Goal: Task Accomplishment & Management: Complete application form

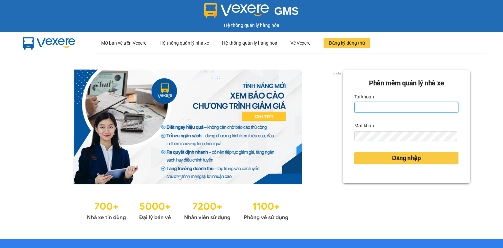
click at [405, 108] on input "Tài khoản" at bounding box center [406, 107] width 104 height 10
type input "mai.quehuong"
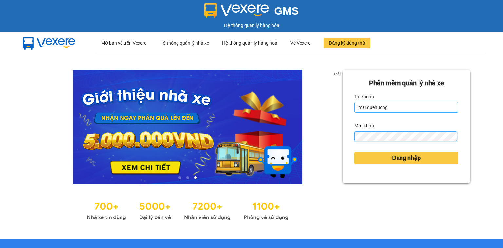
click at [354, 152] on button "Đăng nhập" at bounding box center [406, 158] width 104 height 12
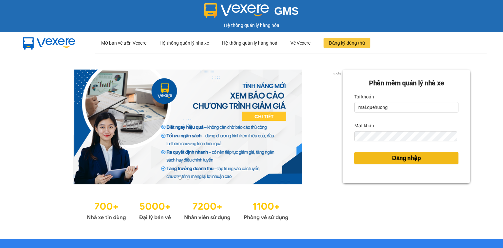
click at [404, 158] on span "Đăng nhập" at bounding box center [406, 157] width 29 height 9
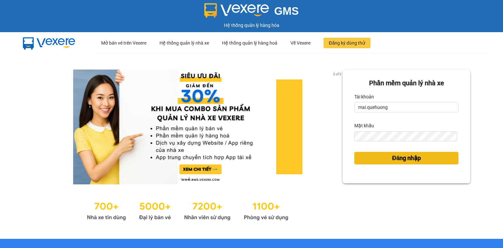
click at [398, 158] on span "Đăng nhập" at bounding box center [406, 157] width 29 height 9
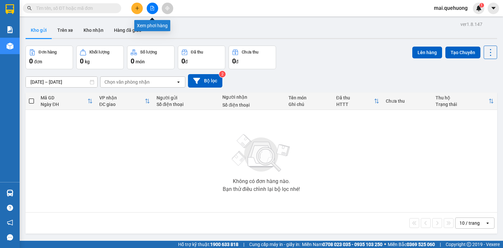
drag, startPoint x: 153, startPoint y: 9, endPoint x: 156, endPoint y: 8, distance: 3.7
click at [156, 8] on button at bounding box center [152, 8] width 11 height 11
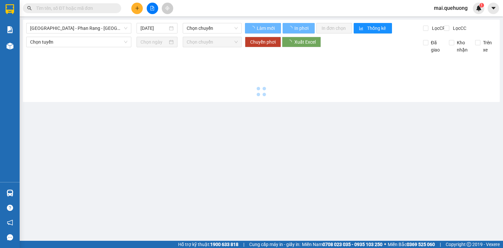
type input "[DATE]"
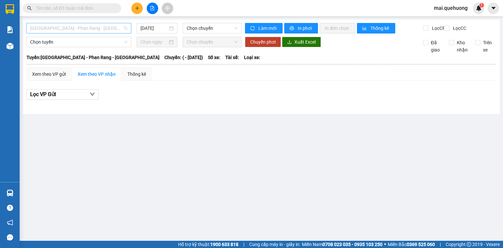
click at [115, 26] on span "[GEOGRAPHIC_DATA] - Phan Rang - [GEOGRAPHIC_DATA]" at bounding box center [78, 28] width 97 height 10
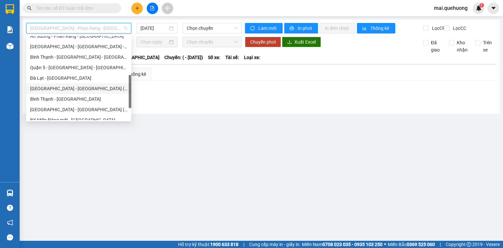
scroll to position [178, 0]
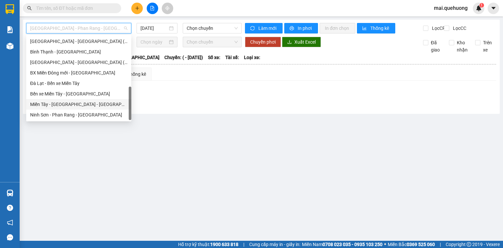
click at [95, 102] on div "Miền Tây - [GEOGRAPHIC_DATA] - [GEOGRAPHIC_DATA]" at bounding box center [78, 104] width 97 height 7
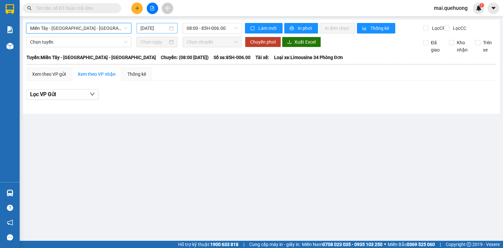
click at [157, 29] on input "[DATE]" at bounding box center [153, 28] width 27 height 7
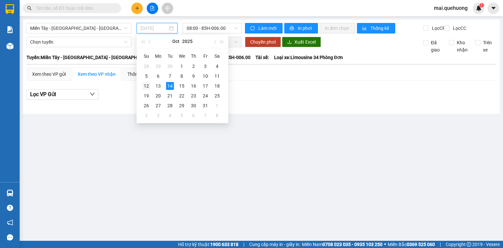
click at [144, 87] on div "12" at bounding box center [146, 86] width 8 height 8
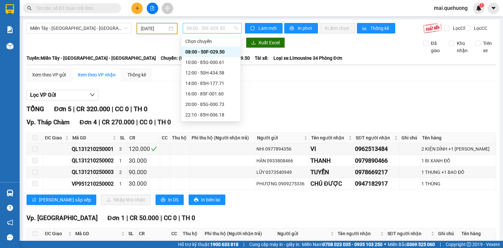
click at [206, 26] on span "08:00 - 50F-029.50" at bounding box center [212, 28] width 51 height 10
click at [217, 105] on div "23:08 - 85B-005.94" at bounding box center [210, 104] width 51 height 7
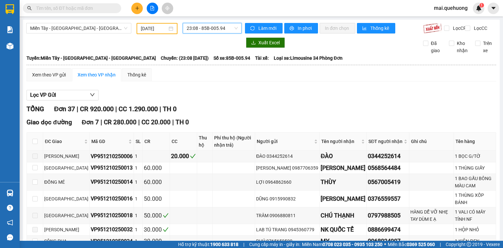
click at [151, 28] on input "[DATE]" at bounding box center [154, 28] width 26 height 7
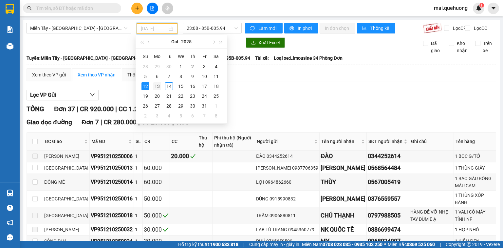
click at [155, 86] on div "13" at bounding box center [157, 86] width 8 height 8
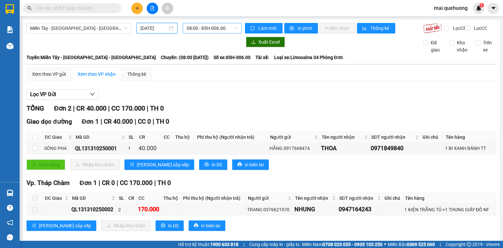
click at [196, 24] on span "08:00 - 85H-006.00" at bounding box center [212, 28] width 51 height 10
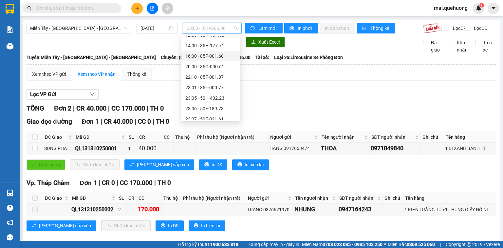
scroll to position [63, 0]
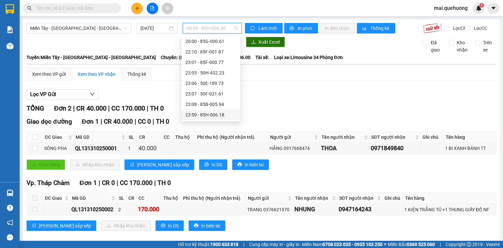
click at [199, 113] on div "23:59 - 85H-006.18" at bounding box center [210, 114] width 51 height 7
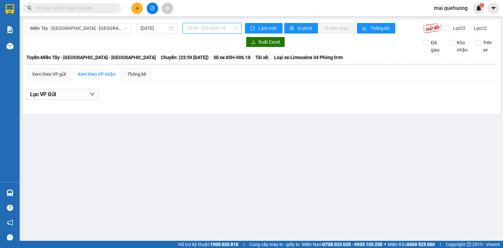
click at [220, 27] on span "23:59 - 85H-006.18" at bounding box center [212, 28] width 51 height 10
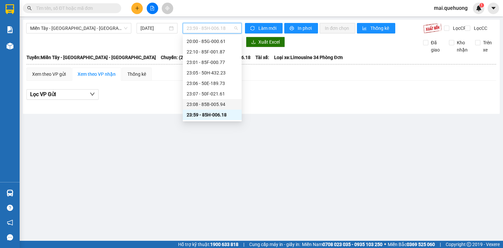
click at [215, 106] on div "23:08 - 85B-005.94" at bounding box center [212, 104] width 51 height 7
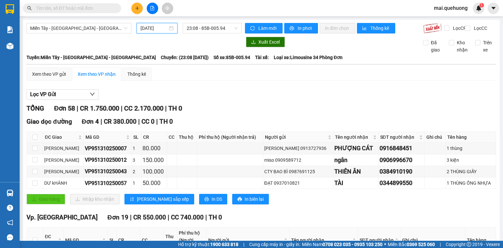
click at [149, 28] on input "[DATE]" at bounding box center [153, 28] width 27 height 7
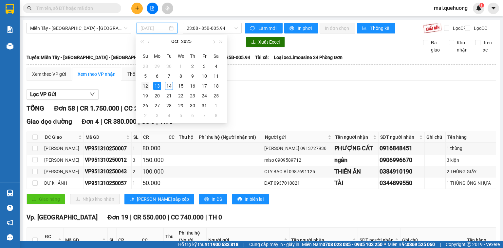
click at [146, 84] on div "12" at bounding box center [145, 86] width 8 height 8
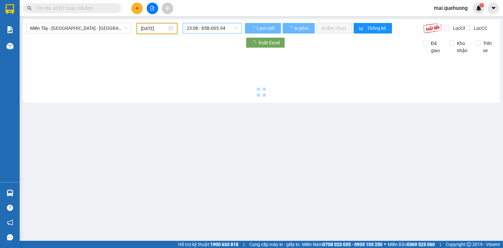
type input "[DATE]"
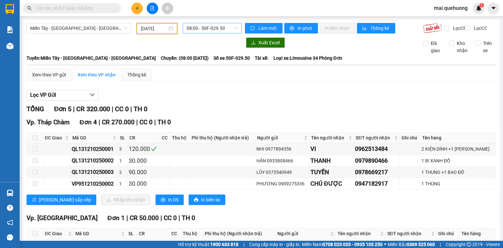
click at [200, 28] on span "08:00 - 50F-029.50" at bounding box center [212, 28] width 51 height 10
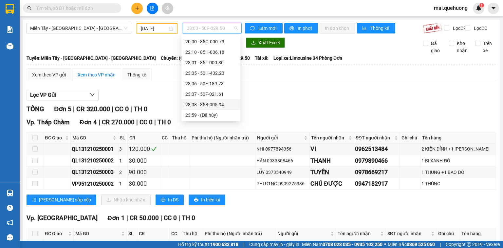
scroll to position [63, 0]
click at [197, 105] on div "23:08 - 85B-005.94" at bounding box center [210, 104] width 51 height 7
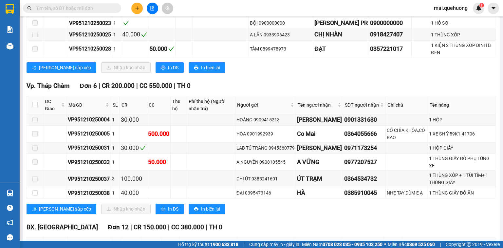
scroll to position [314, 0]
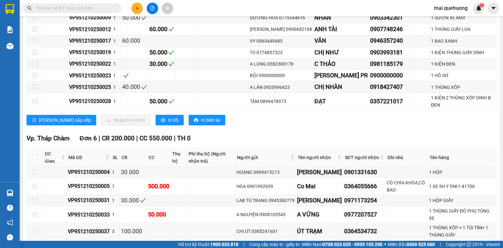
click at [88, 7] on input "text" at bounding box center [74, 8] width 77 height 7
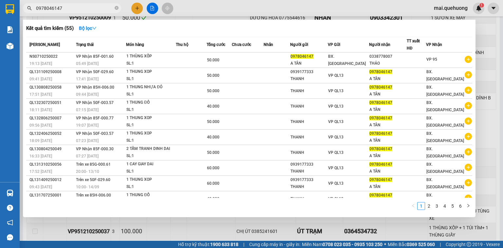
type input "0978046147"
click at [155, 9] on div at bounding box center [251, 124] width 503 height 248
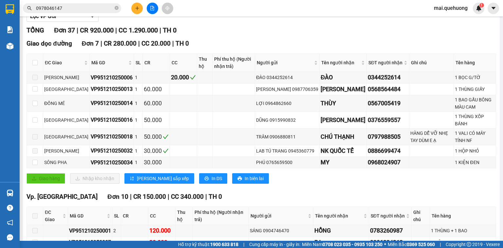
scroll to position [0, 0]
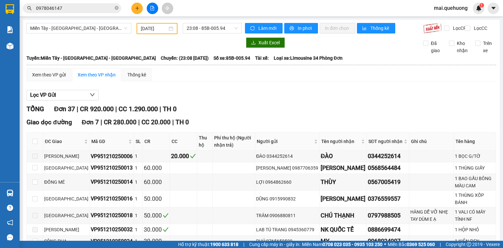
click at [158, 30] on input "[DATE]" at bounding box center [154, 28] width 26 height 7
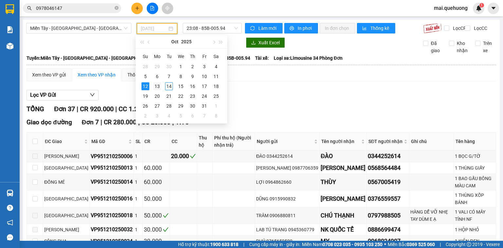
click at [157, 87] on div "13" at bounding box center [157, 86] width 8 height 8
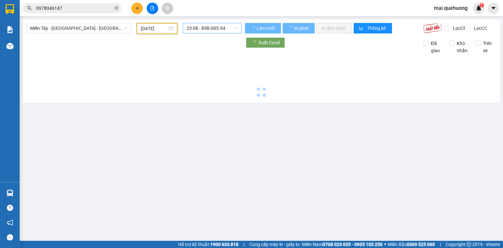
type input "[DATE]"
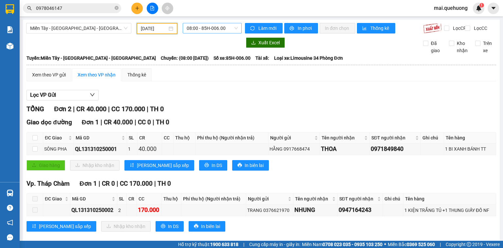
click at [190, 31] on span "08:00 - 85H-006.00" at bounding box center [212, 28] width 51 height 10
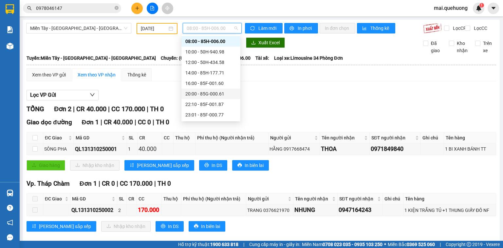
click at [193, 93] on div "20:00 - 85G-000.61" at bounding box center [210, 93] width 51 height 7
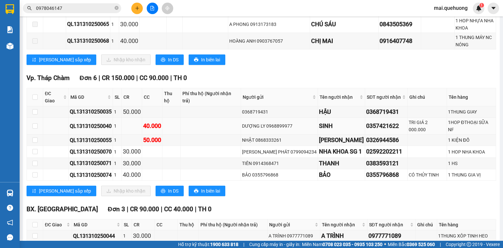
scroll to position [427, 0]
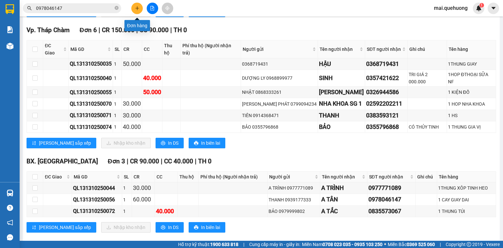
click at [135, 9] on icon "plus" at bounding box center [137, 8] width 5 height 5
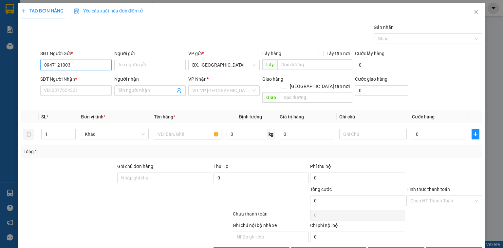
click at [72, 63] on input "0947121003" at bounding box center [75, 65] width 71 height 10
type input "0947121003"
click at [69, 88] on input "SĐT Người Nhận *" at bounding box center [75, 90] width 71 height 10
paste input "0947121003"
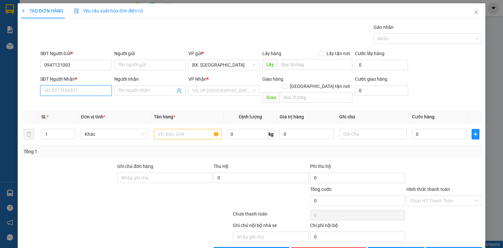
type input "0947121003"
click at [96, 104] on div "0947121003 - PHÔNG" at bounding box center [75, 103] width 63 height 7
type input "PHÔNG"
type input "50.000"
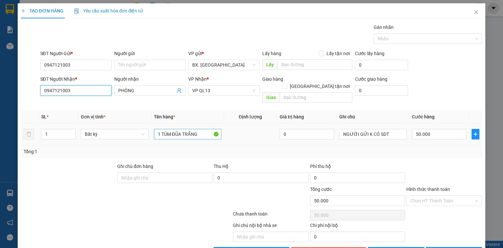
type input "0947121003"
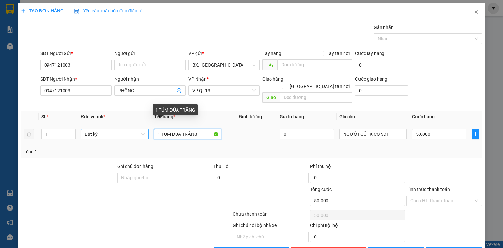
drag, startPoint x: 204, startPoint y: 128, endPoint x: 112, endPoint y: 130, distance: 92.0
click at [112, 130] on tr "1 Bất kỳ 1 TÚM ĐŨA TRẮNG 0 NGƯỜI GỬI K CÓ SDT 50.000" at bounding box center [251, 134] width 461 height 22
type input "XM"
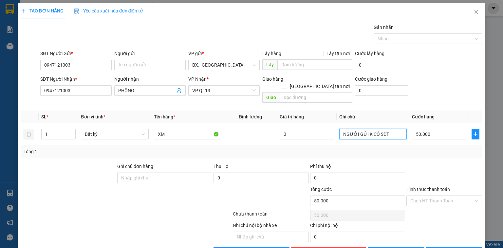
drag, startPoint x: 367, startPoint y: 127, endPoint x: 298, endPoint y: 146, distance: 71.5
click at [298, 146] on div "SL * Đơn vị tính * Tên hàng * Định lượng Giá trị hàng Ghi chú Cước hàng 1 Bất k…" at bounding box center [251, 133] width 461 height 47
type input "BAO"
click at [178, 129] on input "XM" at bounding box center [187, 134] width 67 height 10
type input "XM 117.89"
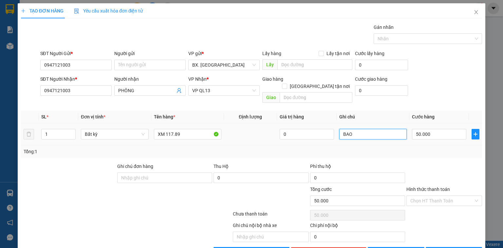
click at [368, 129] on input "BAO" at bounding box center [372, 134] width 67 height 10
type input "BAO 80"
click at [431, 129] on input "50.000" at bounding box center [439, 134] width 54 height 10
type input "4"
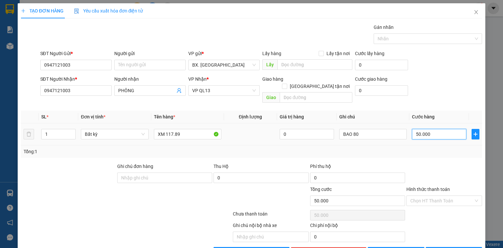
type input "4"
type input "40"
type input "400"
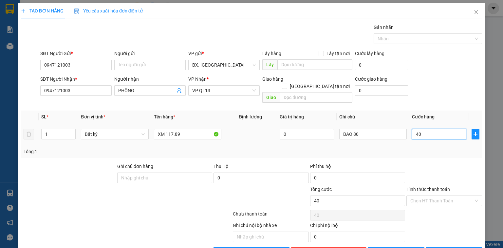
type input "400"
type input "400.000"
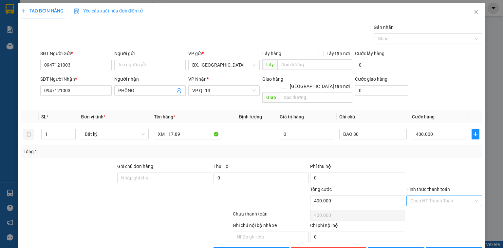
click at [426, 195] on input "Hình thức thanh toán" at bounding box center [441, 200] width 63 height 10
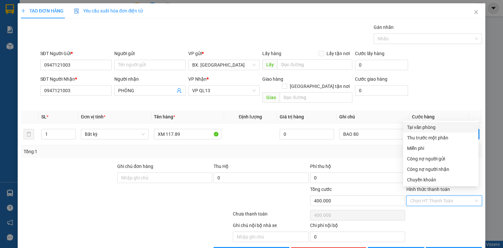
click at [432, 126] on div "Tại văn phòng" at bounding box center [440, 126] width 67 height 7
type input "0"
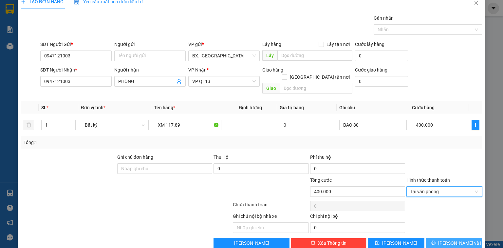
scroll to position [14, 0]
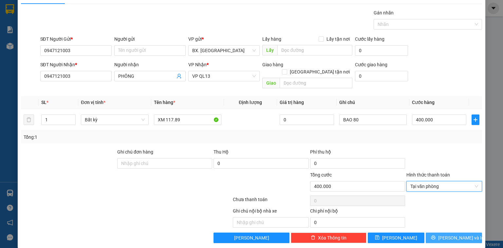
click at [429, 232] on button "[PERSON_NAME] và In" at bounding box center [454, 237] width 57 height 10
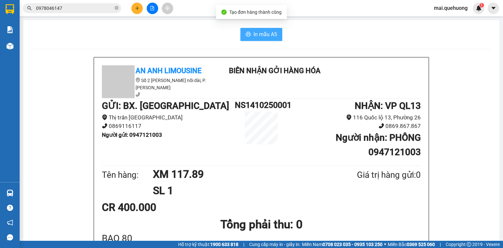
click at [267, 39] on button "In mẫu A5" at bounding box center [261, 34] width 42 height 13
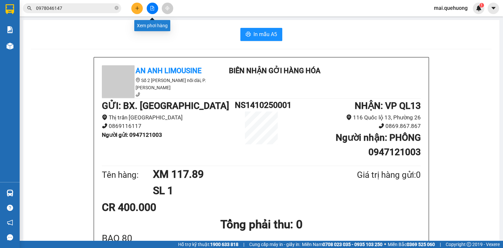
click at [156, 8] on button at bounding box center [152, 8] width 11 height 11
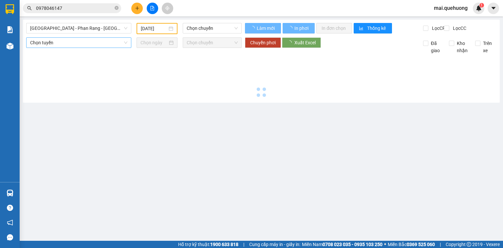
type input "[DATE]"
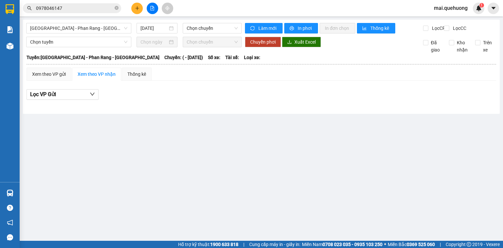
click at [83, 22] on div "[GEOGRAPHIC_DATA] - [GEOGRAPHIC_DATA] - [GEOGRAPHIC_DATA] [DATE] Chọn chuyến Là…" at bounding box center [261, 67] width 477 height 94
click at [98, 25] on span "[GEOGRAPHIC_DATA] - Phan Rang - [GEOGRAPHIC_DATA]" at bounding box center [78, 28] width 97 height 10
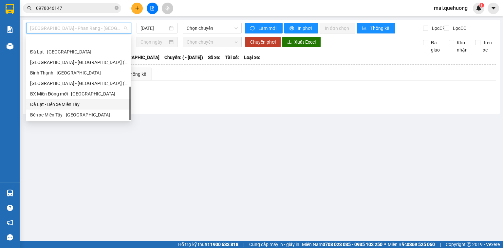
scroll to position [178, 0]
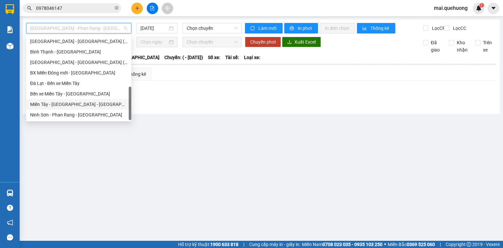
click at [94, 105] on div "Miền Tây - [GEOGRAPHIC_DATA] - [GEOGRAPHIC_DATA]" at bounding box center [78, 104] width 97 height 7
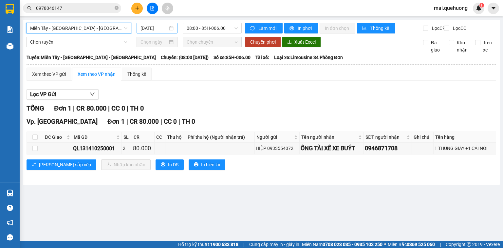
click at [154, 31] on input "[DATE]" at bounding box center [153, 28] width 27 height 7
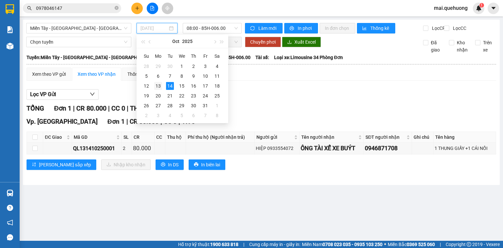
click at [157, 86] on div "13" at bounding box center [158, 86] width 8 height 8
type input "[DATE]"
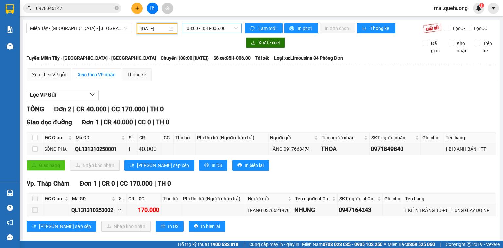
click at [208, 28] on span "08:00 - 85H-006.00" at bounding box center [212, 28] width 51 height 10
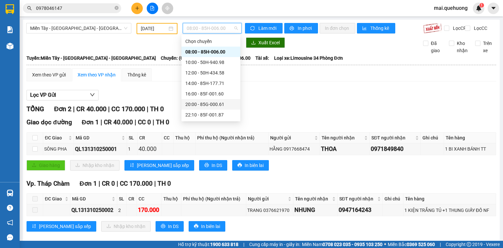
click at [196, 103] on div "20:00 - 85G-000.61" at bounding box center [210, 104] width 51 height 7
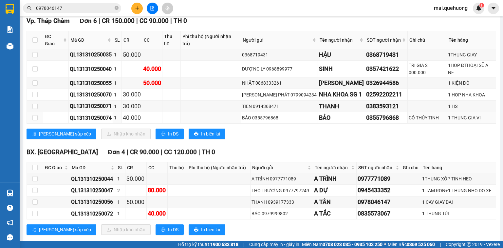
scroll to position [438, 0]
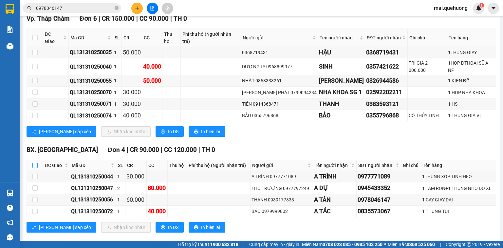
click at [34, 162] on input "checkbox" at bounding box center [34, 164] width 5 height 5
checkbox input "true"
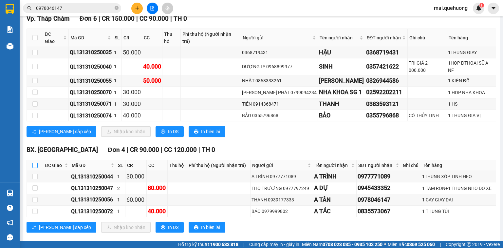
checkbox input "true"
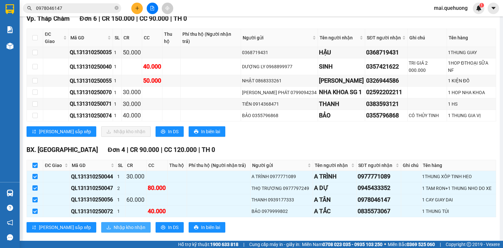
click at [114, 223] on span "Nhập kho nhận" at bounding box center [130, 226] width 32 height 7
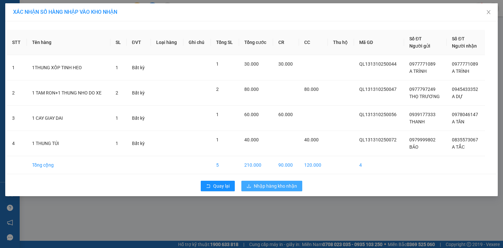
click at [258, 185] on span "Nhập hàng kho nhận" at bounding box center [275, 185] width 43 height 7
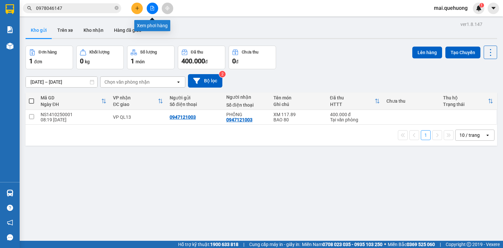
click at [152, 7] on icon "file-add" at bounding box center [152, 8] width 5 height 5
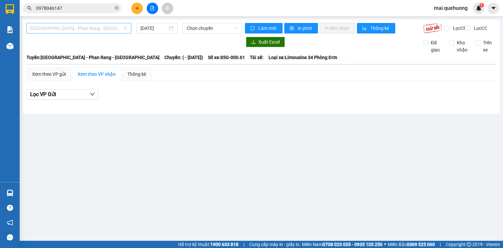
click at [106, 28] on span "[GEOGRAPHIC_DATA] - Phan Rang - [GEOGRAPHIC_DATA]" at bounding box center [78, 28] width 97 height 10
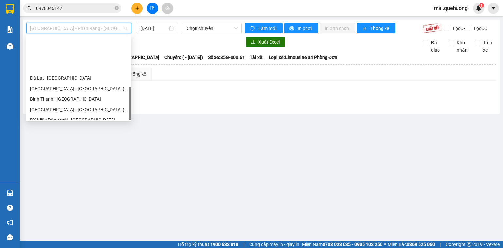
scroll to position [178, 0]
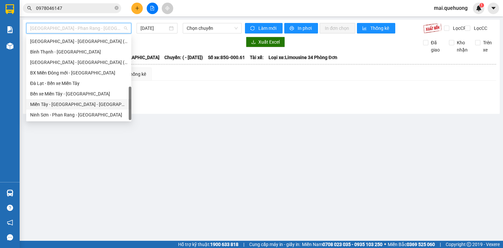
click at [103, 103] on div "Miền Tây - [GEOGRAPHIC_DATA] - [GEOGRAPHIC_DATA]" at bounding box center [78, 104] width 97 height 7
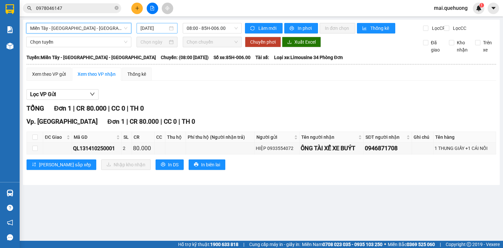
click at [152, 26] on input "[DATE]" at bounding box center [153, 28] width 27 height 7
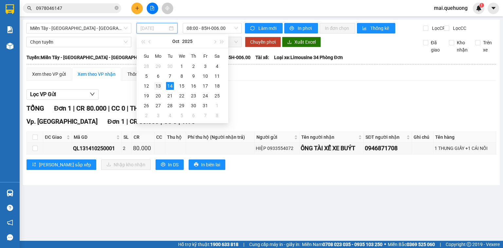
click at [160, 88] on div "13" at bounding box center [158, 86] width 8 height 8
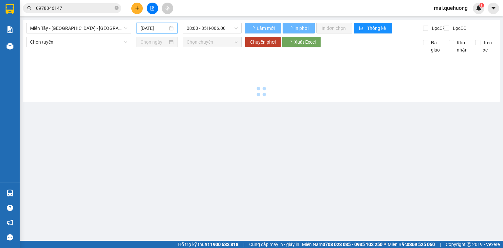
type input "[DATE]"
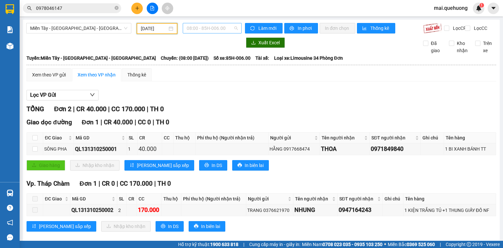
click at [223, 24] on span "08:00 - 85H-006.00" at bounding box center [212, 28] width 51 height 10
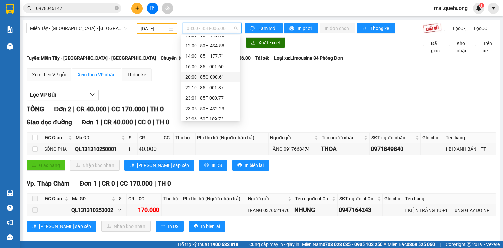
scroll to position [52, 0]
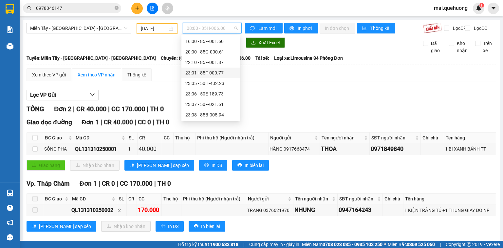
click at [205, 73] on div "23:01 - 85F-000.77" at bounding box center [210, 72] width 51 height 7
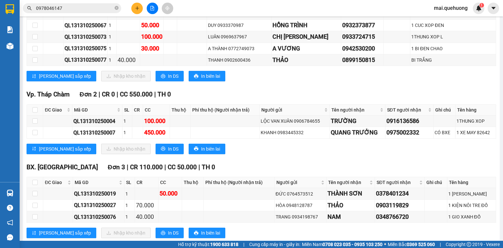
scroll to position [413, 0]
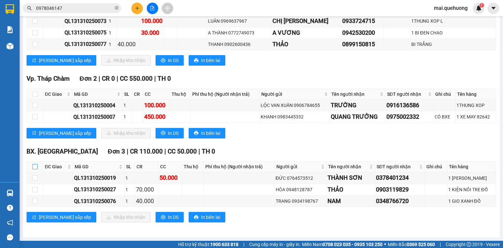
click at [34, 168] on input "checkbox" at bounding box center [34, 166] width 5 height 5
checkbox input "true"
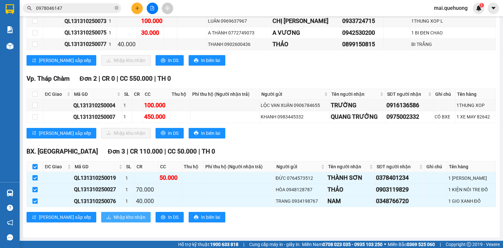
click at [114, 215] on span "Nhập kho nhận" at bounding box center [130, 216] width 32 height 7
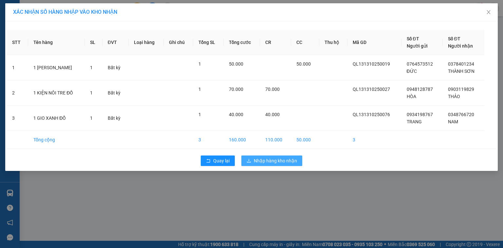
click at [292, 160] on span "Nhập hàng kho nhận" at bounding box center [275, 160] width 43 height 7
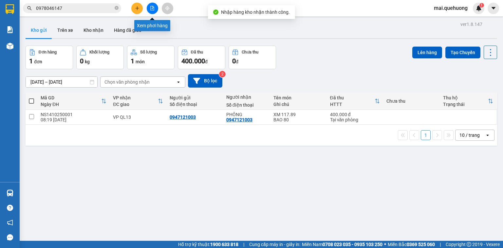
click at [154, 5] on button at bounding box center [152, 8] width 11 height 11
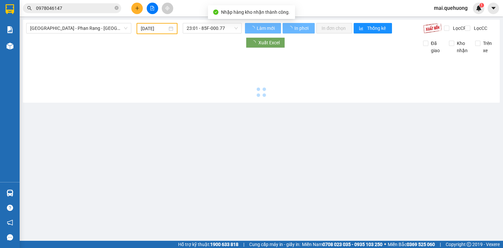
type input "[DATE]"
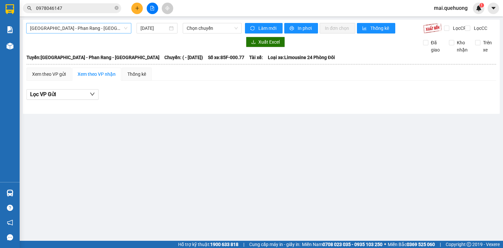
click at [105, 23] on span "[GEOGRAPHIC_DATA] - Phan Rang - [GEOGRAPHIC_DATA]" at bounding box center [78, 28] width 97 height 10
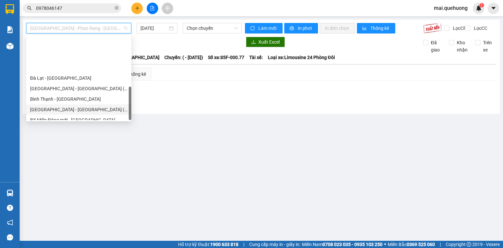
scroll to position [178, 0]
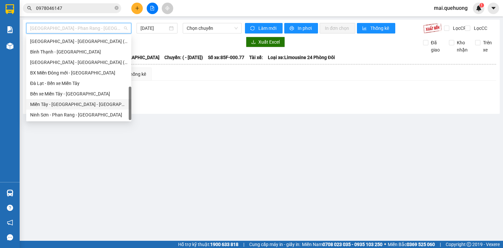
click at [68, 106] on div "Miền Tây - [GEOGRAPHIC_DATA] - [GEOGRAPHIC_DATA]" at bounding box center [78, 104] width 97 height 7
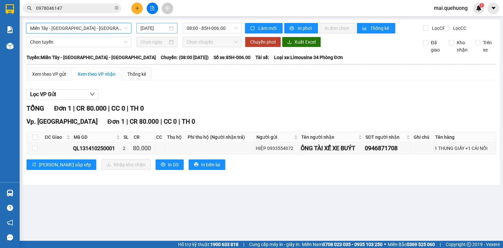
click at [160, 28] on input "[DATE]" at bounding box center [153, 28] width 27 height 7
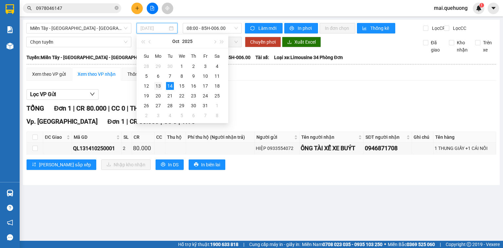
click at [156, 82] on div "13" at bounding box center [158, 86] width 8 height 8
type input "[DATE]"
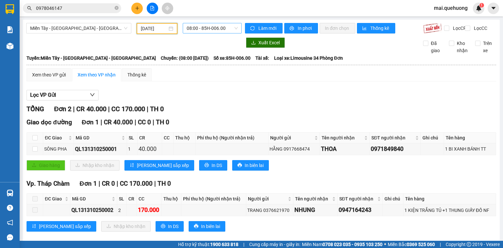
drag, startPoint x: 193, startPoint y: 28, endPoint x: 195, endPoint y: 33, distance: 5.6
click at [193, 28] on span "08:00 - 85H-006.00" at bounding box center [212, 28] width 51 height 10
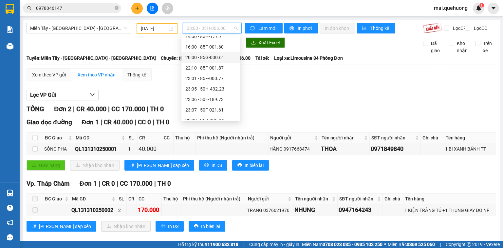
scroll to position [52, 0]
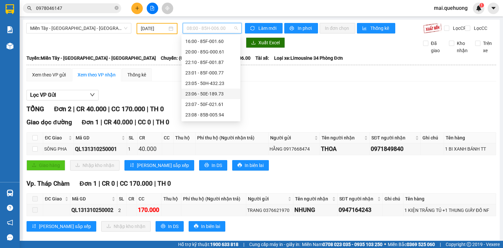
click at [198, 94] on div "23:06 - 50E-189.73" at bounding box center [210, 93] width 51 height 7
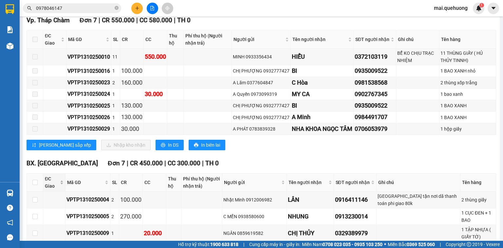
scroll to position [426, 0]
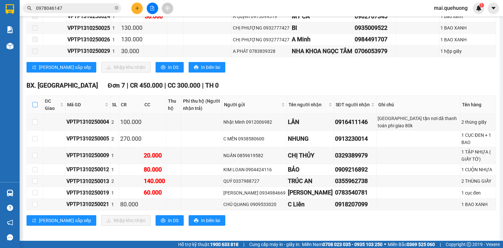
click at [35, 107] on input "checkbox" at bounding box center [34, 104] width 5 height 5
checkbox input "true"
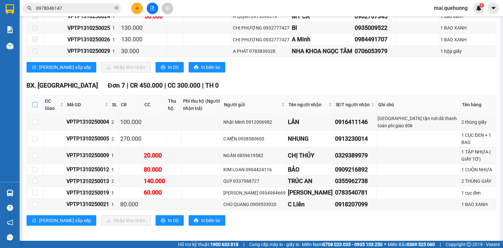
checkbox input "true"
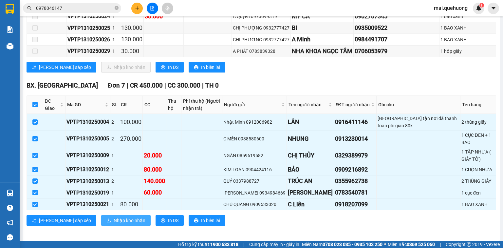
click at [114, 216] on span "Nhập kho nhận" at bounding box center [130, 219] width 32 height 7
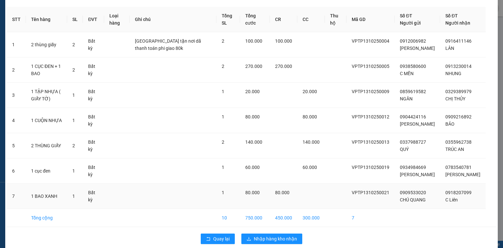
scroll to position [46, 0]
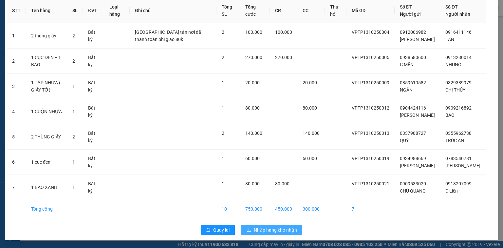
click at [268, 230] on span "Nhập hàng kho nhận" at bounding box center [275, 229] width 43 height 7
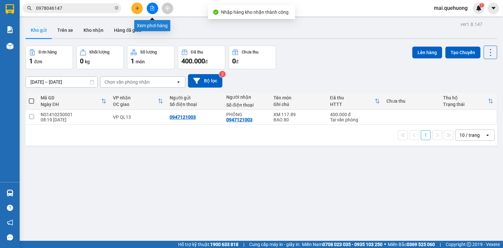
click at [153, 7] on icon "file-add" at bounding box center [153, 8] width 4 height 5
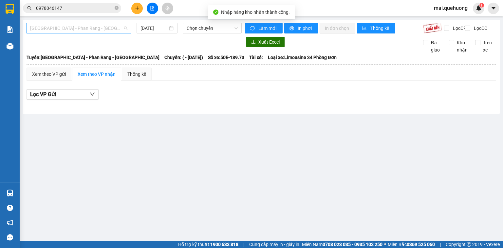
click at [101, 31] on span "[GEOGRAPHIC_DATA] - Phan Rang - [GEOGRAPHIC_DATA]" at bounding box center [78, 28] width 97 height 10
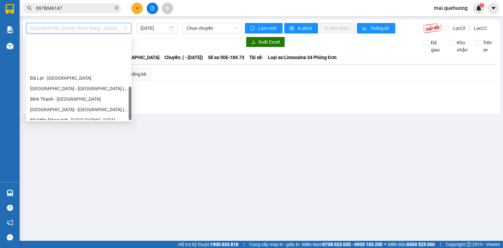
scroll to position [178, 0]
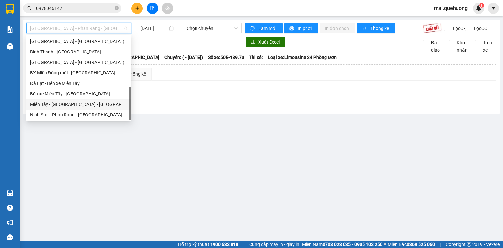
click at [86, 103] on div "Miền Tây - [GEOGRAPHIC_DATA] - [GEOGRAPHIC_DATA]" at bounding box center [78, 104] width 97 height 7
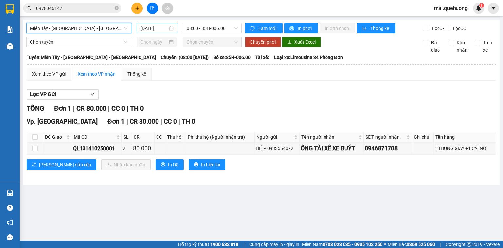
click at [156, 25] on input "[DATE]" at bounding box center [153, 28] width 27 height 7
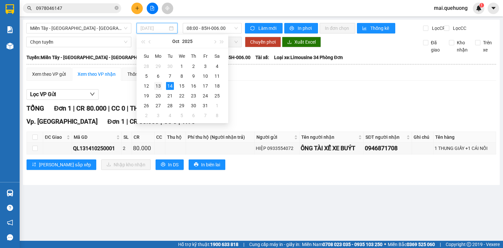
click at [159, 84] on div "13" at bounding box center [158, 86] width 8 height 8
type input "[DATE]"
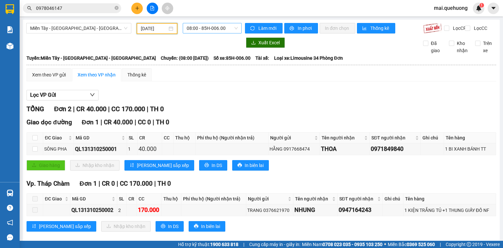
click at [196, 31] on span "08:00 - 85H-006.00" at bounding box center [212, 28] width 51 height 10
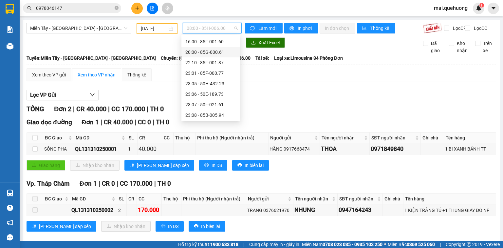
scroll to position [52, 0]
click at [202, 113] on div "23:08 - 85B-005.94" at bounding box center [210, 114] width 51 height 7
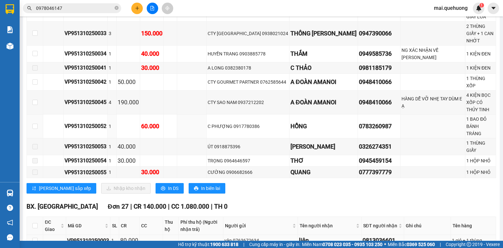
scroll to position [445, 0]
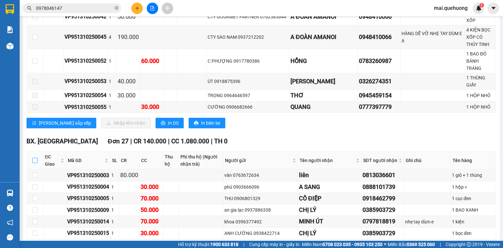
click at [35, 157] on input "checkbox" at bounding box center [34, 159] width 5 height 5
checkbox input "true"
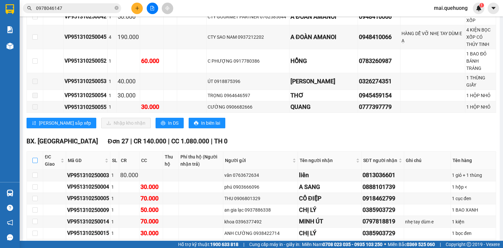
checkbox input "true"
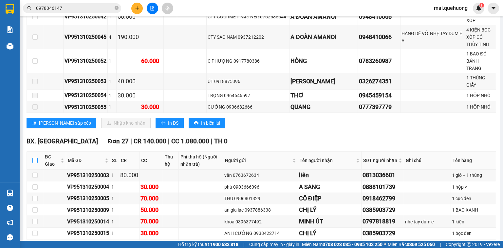
checkbox input "true"
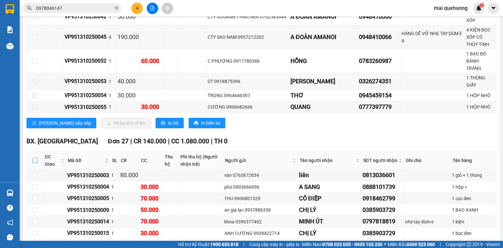
checkbox input "true"
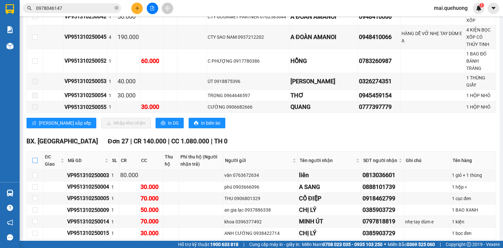
checkbox input "true"
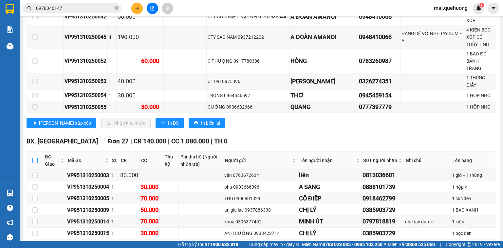
checkbox input "true"
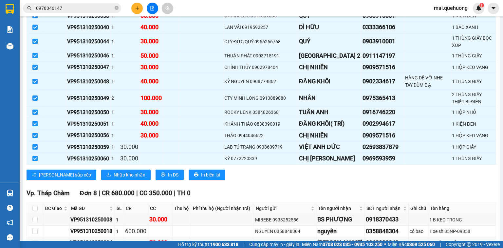
scroll to position [858, 0]
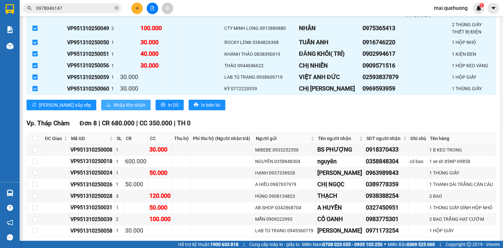
click at [114, 101] on span "Nhập kho nhận" at bounding box center [130, 104] width 32 height 7
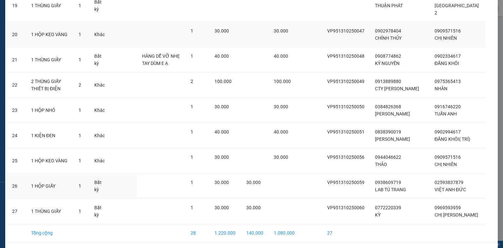
scroll to position [548, 0]
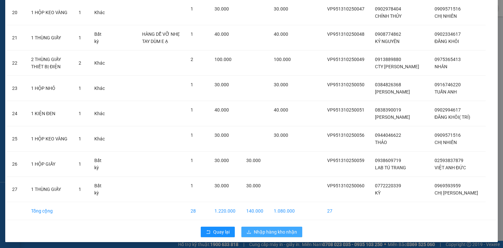
click at [272, 228] on span "Nhập hàng kho nhận" at bounding box center [275, 231] width 43 height 7
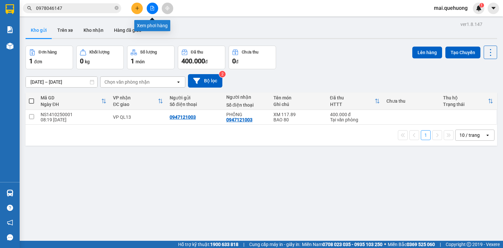
click at [154, 6] on icon "file-add" at bounding box center [152, 8] width 5 height 5
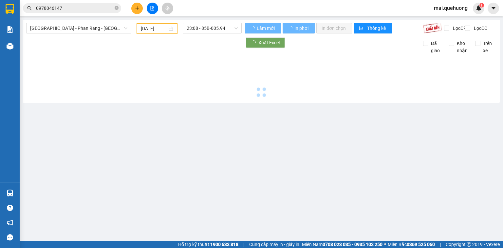
type input "[DATE]"
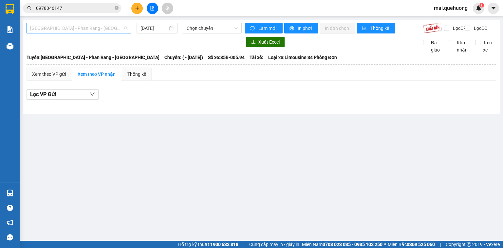
click at [112, 30] on span "[GEOGRAPHIC_DATA] - Phan Rang - [GEOGRAPHIC_DATA]" at bounding box center [78, 28] width 97 height 10
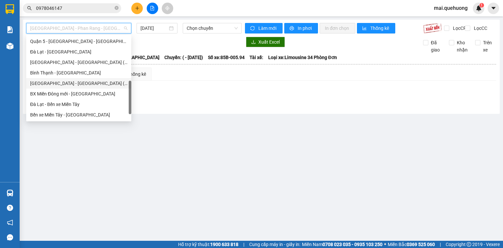
scroll to position [178, 0]
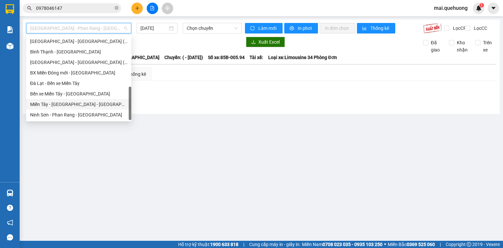
click at [89, 106] on div "Miền Tây - [GEOGRAPHIC_DATA] - [GEOGRAPHIC_DATA]" at bounding box center [78, 104] width 97 height 7
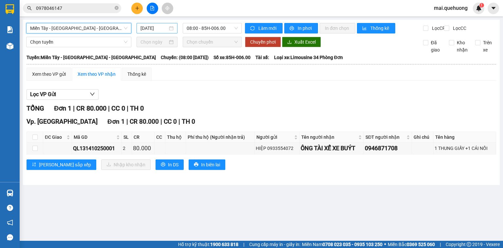
click at [162, 27] on input "[DATE]" at bounding box center [153, 28] width 27 height 7
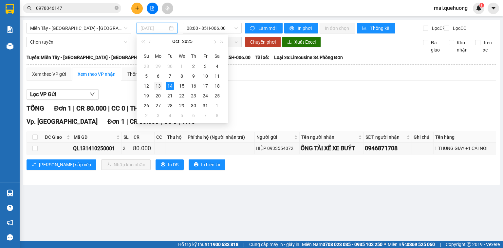
click at [159, 85] on div "13" at bounding box center [158, 86] width 8 height 8
type input "[DATE]"
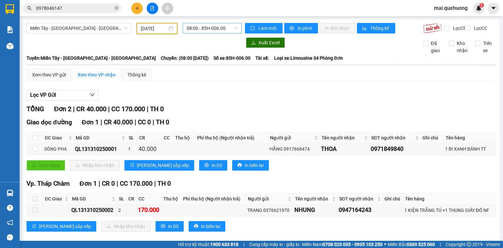
click at [210, 30] on span "08:00 - 85H-006.00" at bounding box center [212, 28] width 51 height 10
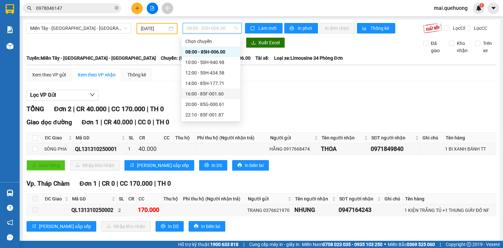
click at [202, 94] on div "16:00 - 85F-001.60" at bounding box center [210, 93] width 51 height 7
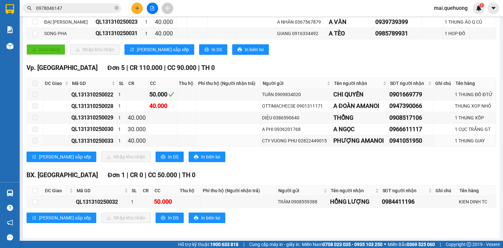
scroll to position [143, 0]
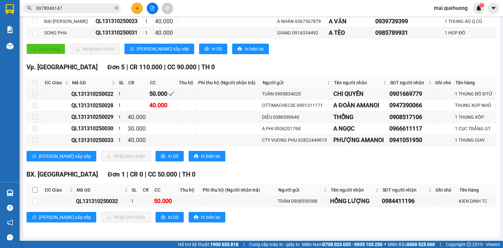
click at [34, 188] on input "checkbox" at bounding box center [34, 189] width 5 height 5
checkbox input "true"
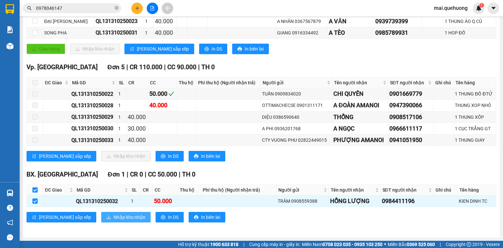
click at [114, 217] on span "Nhập kho nhận" at bounding box center [130, 216] width 32 height 7
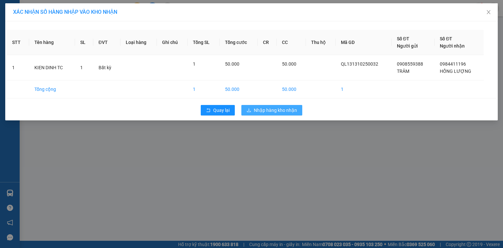
click at [283, 110] on span "Nhập hàng kho nhận" at bounding box center [275, 109] width 43 height 7
